Goal: Information Seeking & Learning: Learn about a topic

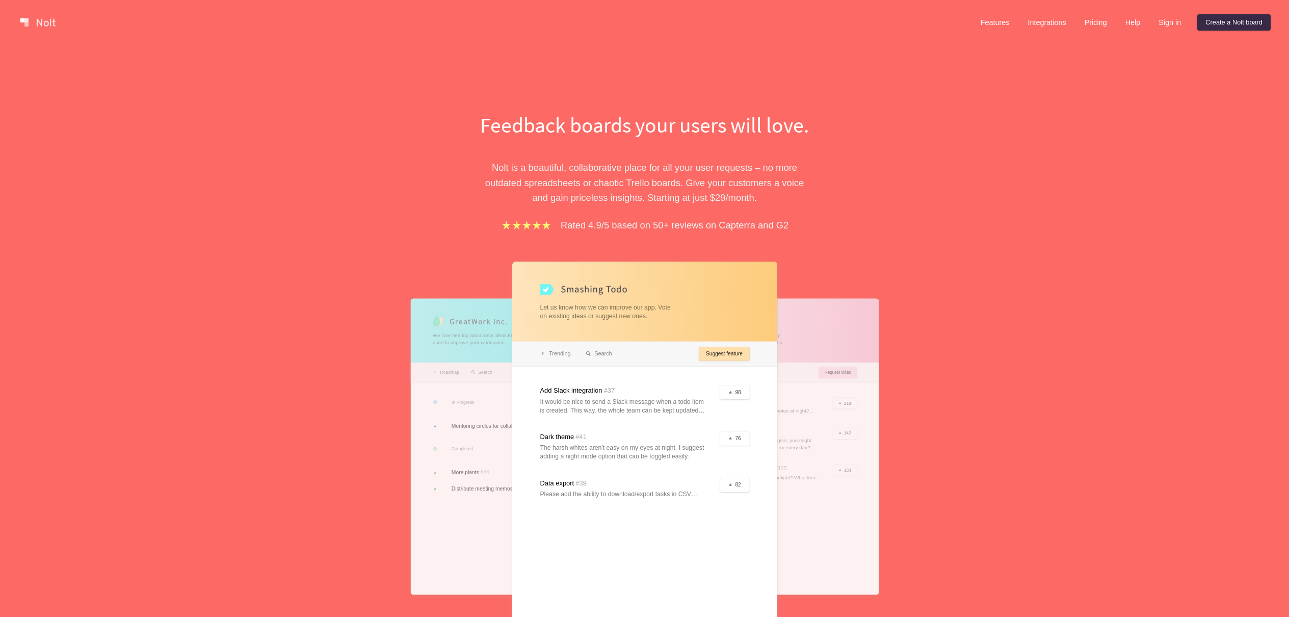
click at [373, 233] on div "Feedback boards your users will love. [PERSON_NAME] is a beautiful, collaborati…" at bounding box center [644, 378] width 1289 height 667
click at [362, 221] on div "Feedback boards your users will love. [PERSON_NAME] is a beautiful, collaborati…" at bounding box center [644, 378] width 1289 height 667
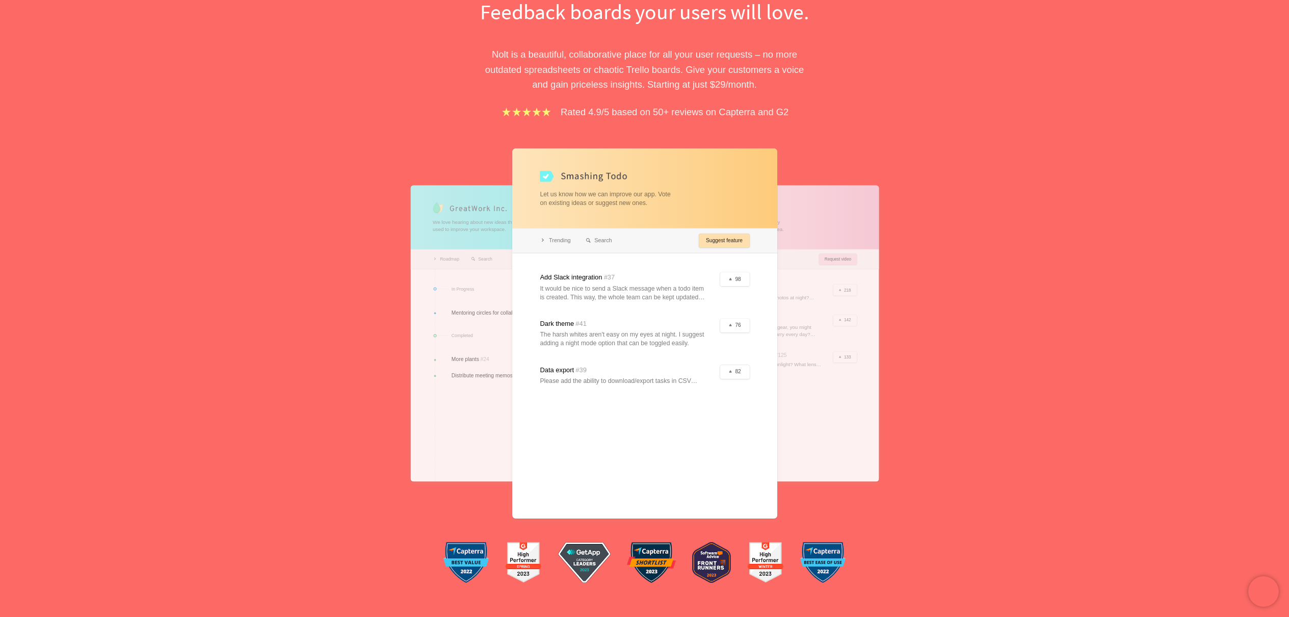
scroll to position [166, 0]
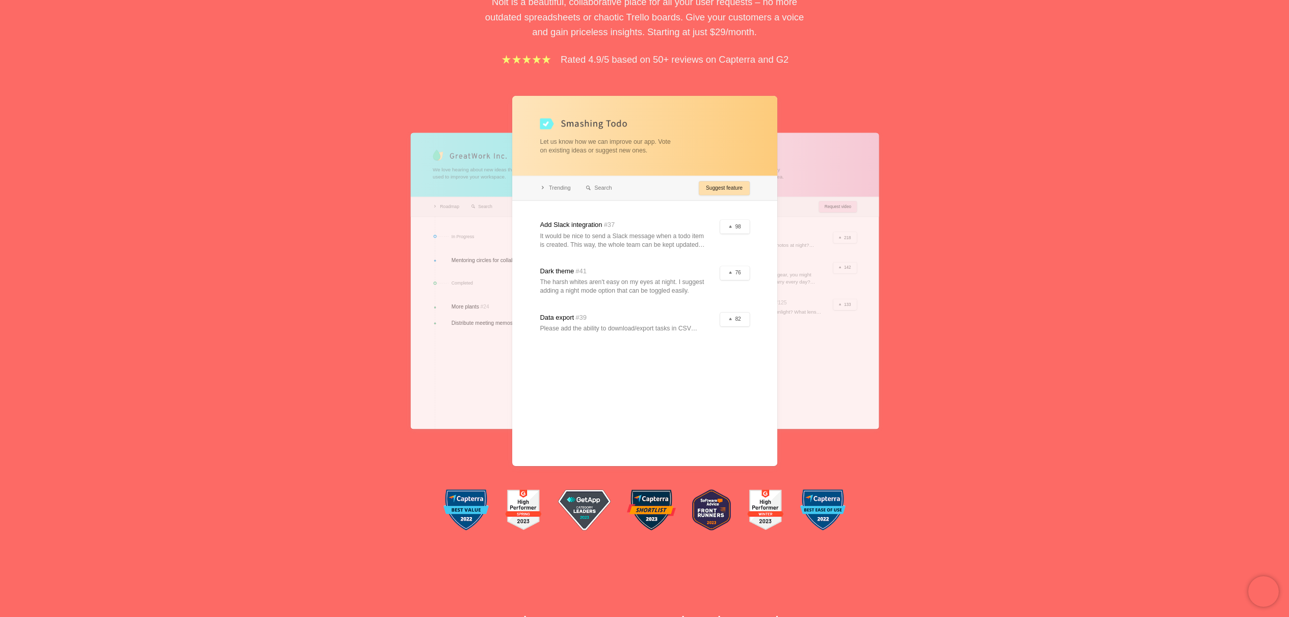
click at [347, 208] on div "Feedback boards your users will love. [PERSON_NAME] is a beautiful, collaborati…" at bounding box center [644, 212] width 1289 height 667
click at [347, 204] on div "Feedback boards your users will love. [PERSON_NAME] is a beautiful, collaborati…" at bounding box center [644, 212] width 1289 height 667
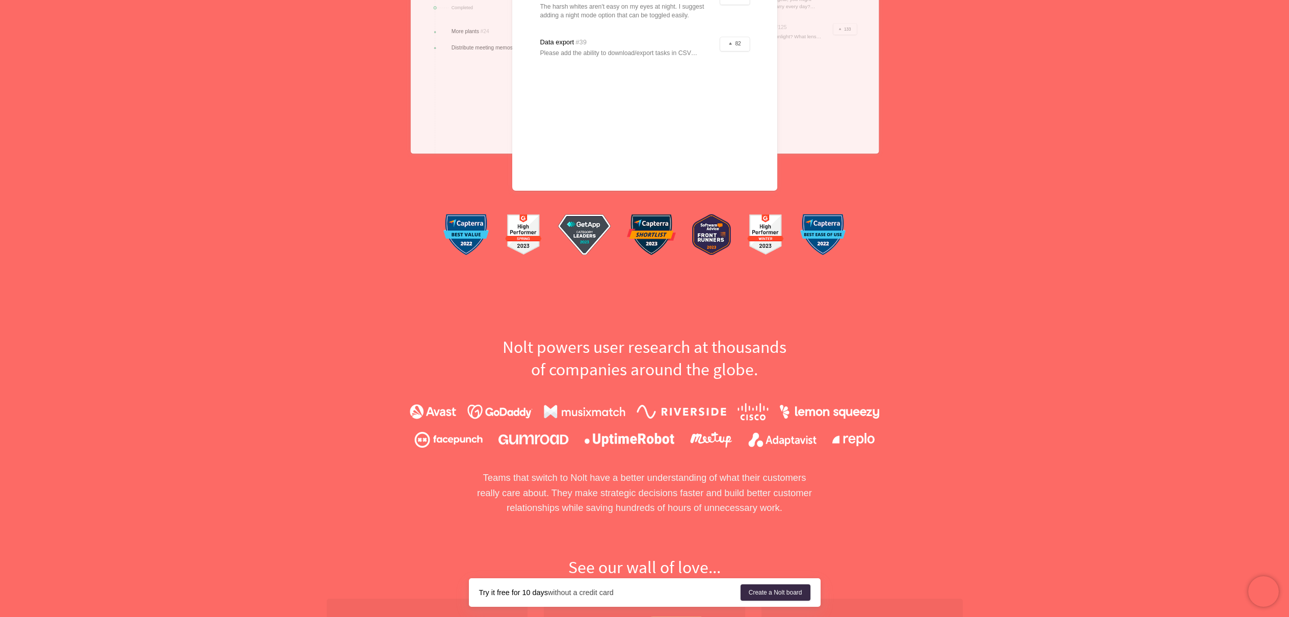
scroll to position [447, 0]
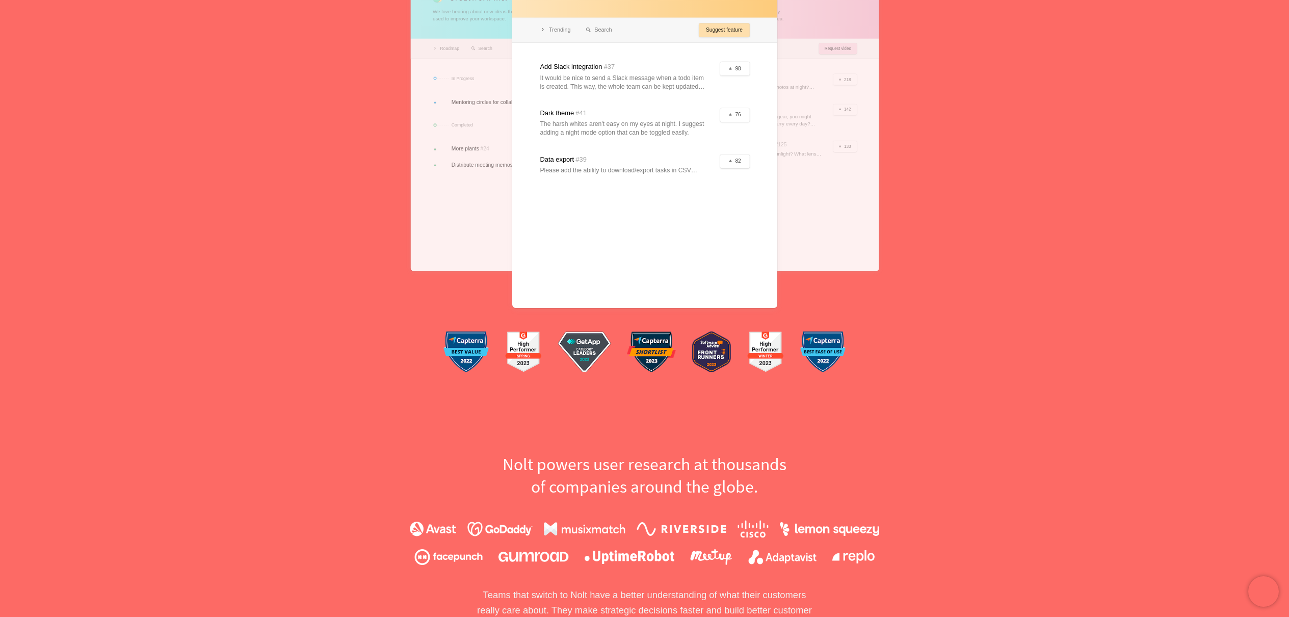
scroll to position [0, 0]
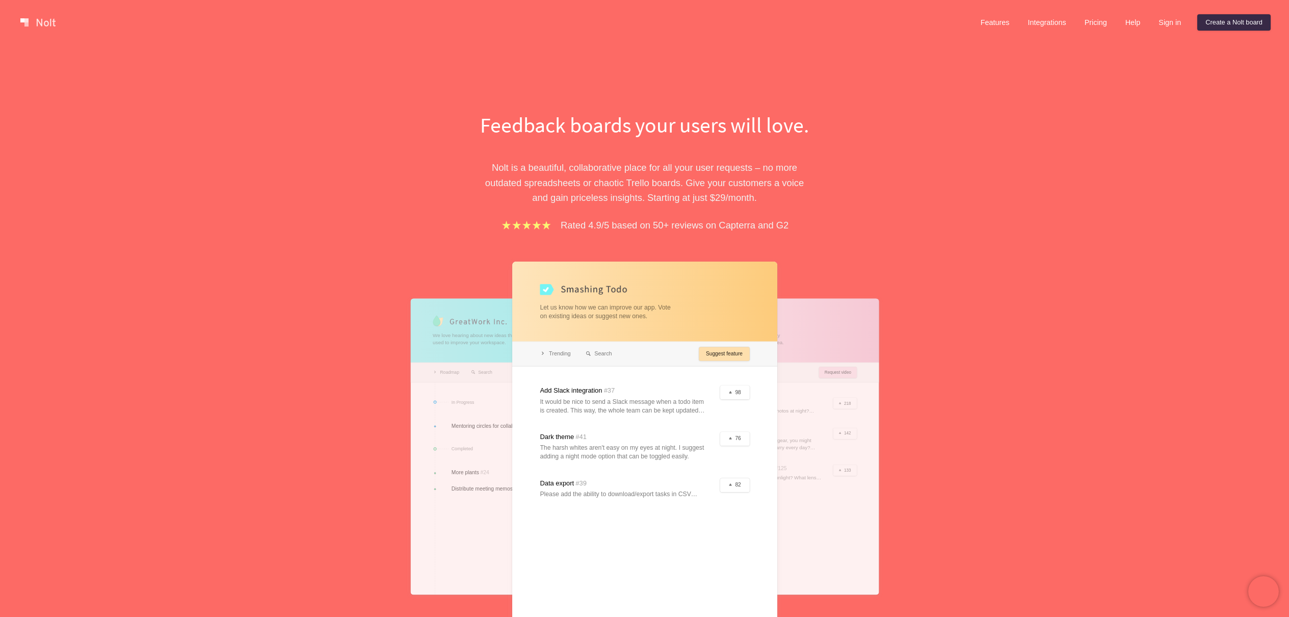
click at [979, 12] on div "Features Integrations Pricing Help Sign in Create a [PERSON_NAME] board" at bounding box center [1121, 22] width 302 height 20
click at [979, 16] on link "Features" at bounding box center [994, 22] width 45 height 16
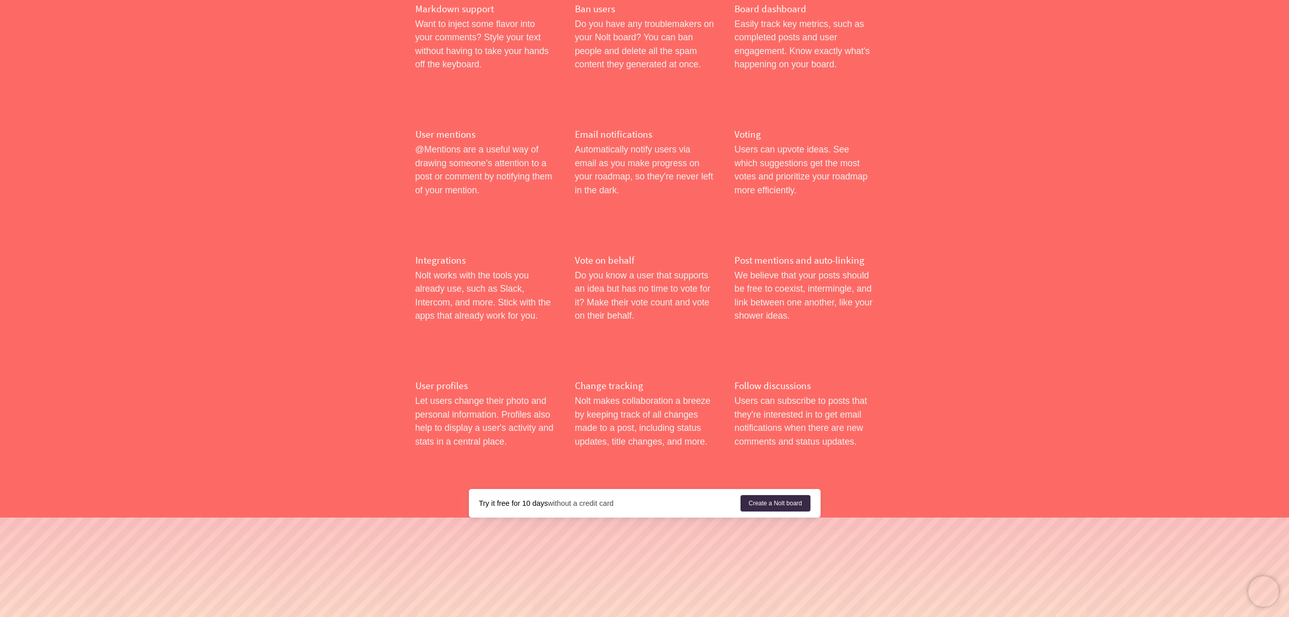
scroll to position [1535, 0]
